Goal: Transaction & Acquisition: Purchase product/service

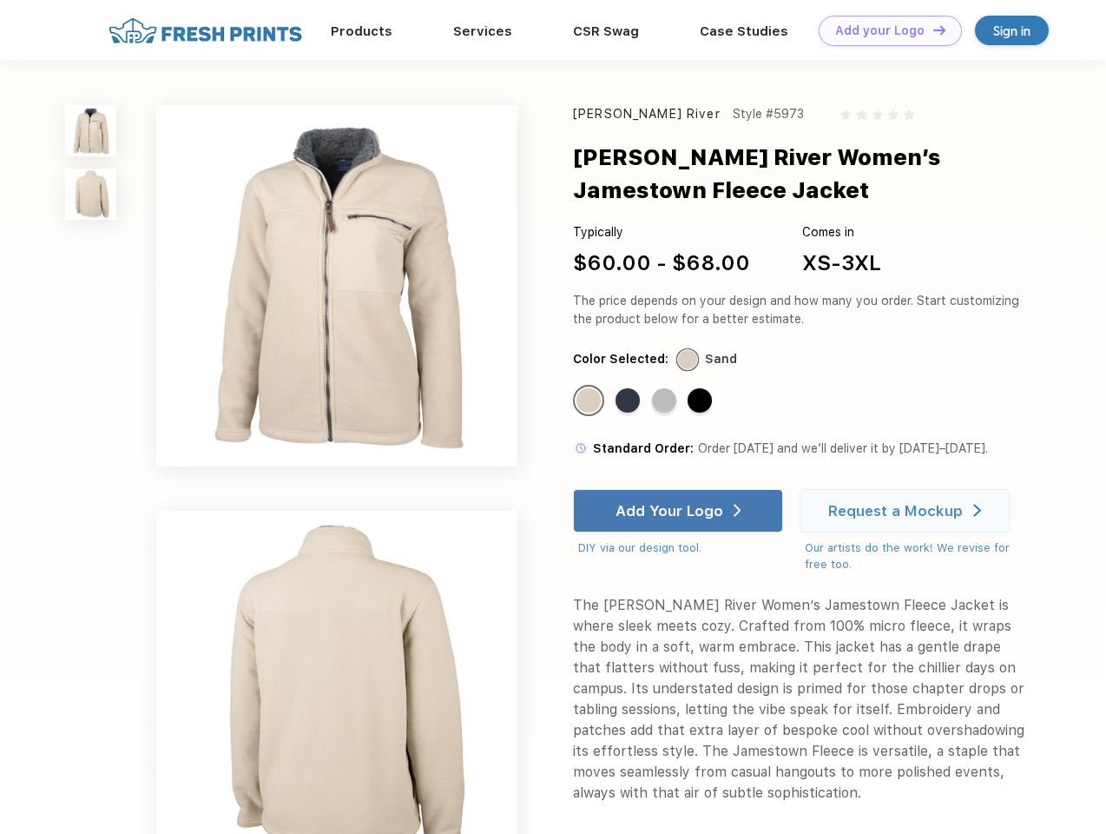
click at [884, 30] on link "Add your Logo Design Tool" at bounding box center [890, 31] width 143 height 30
click at [0, 0] on div "Design Tool" at bounding box center [0, 0] width 0 height 0
click at [932, 30] on link "Add your Logo Design Tool" at bounding box center [890, 31] width 143 height 30
click at [91, 130] on img at bounding box center [90, 130] width 51 height 51
click at [91, 195] on img at bounding box center [90, 193] width 51 height 51
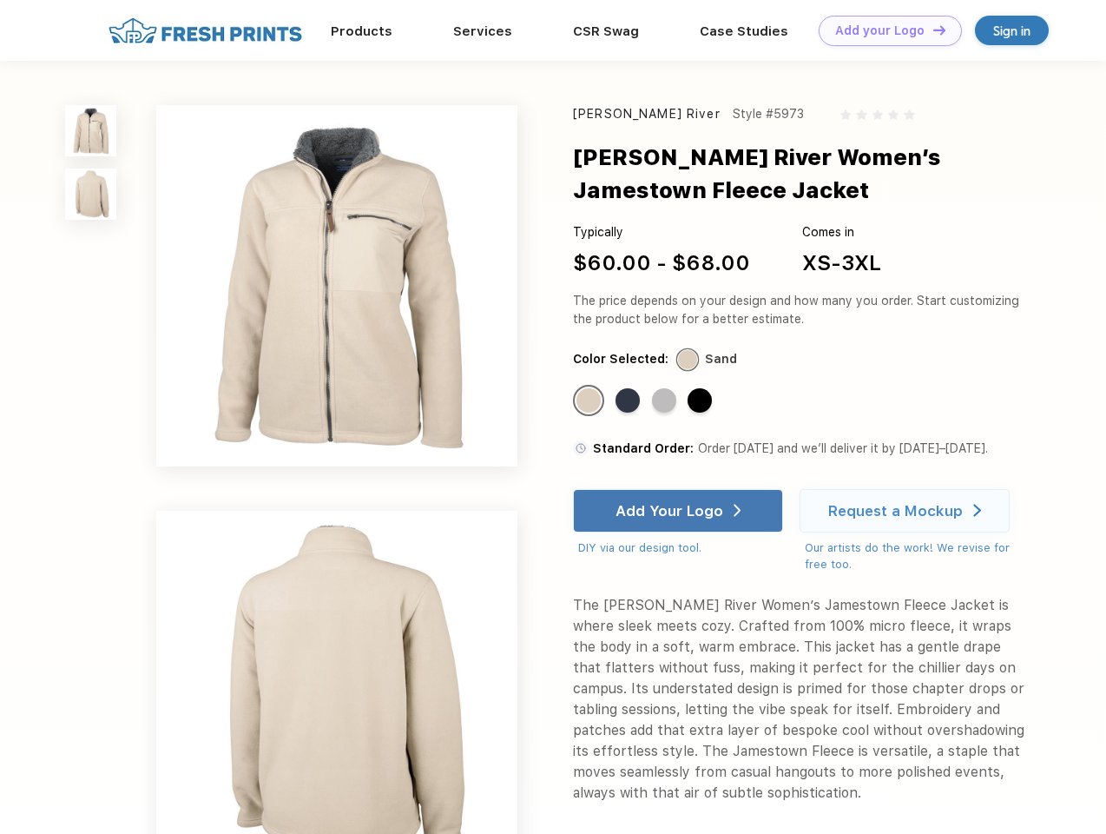
click at [591, 401] on div "Standard Color" at bounding box center [589, 400] width 24 height 24
click at [630, 401] on div "Standard Color" at bounding box center [628, 400] width 24 height 24
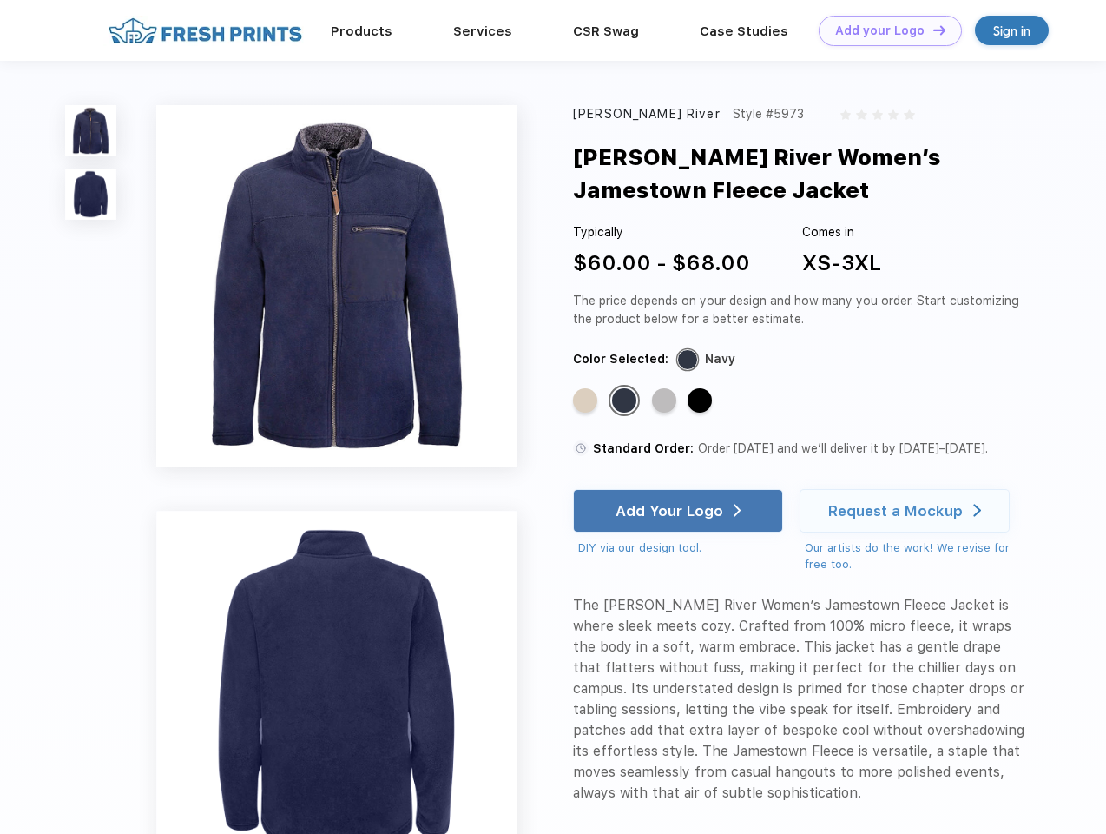
click at [666, 401] on div "Standard Color" at bounding box center [664, 400] width 24 height 24
click at [702, 401] on div "Standard Color" at bounding box center [700, 400] width 24 height 24
click at [680, 511] on div "Add Your Logo" at bounding box center [670, 510] width 108 height 17
